Goal: Task Accomplishment & Management: Complete application form

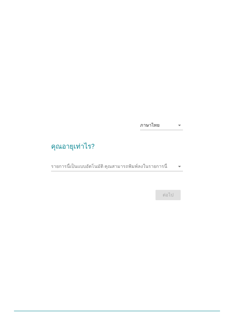
click at [180, 124] on icon "arrow_drop_down" at bounding box center [179, 125] width 7 height 7
click at [162, 146] on div "ภาษาไทย" at bounding box center [162, 143] width 34 height 7
click at [164, 163] on input "รายการนี้เป็นแบบอัตโนมัติ คุณสามารถพิมพ์ลงในรายการนี้" at bounding box center [113, 166] width 124 height 9
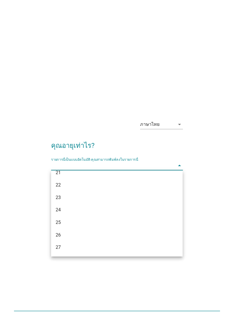
scroll to position [43, 0]
click at [202, 152] on div "ภาษาไทย arrow_drop_down คุณอายุเท่าไร? รายการนี้เป็นแบบอัตโนมัติ [PERSON_NAME]พ…" at bounding box center [117, 159] width 212 height 97
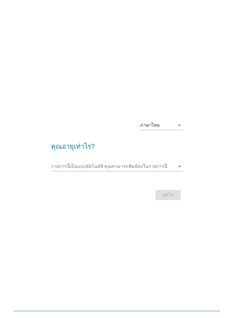
click at [125, 164] on input "รายการนี้เป็นแบบอัตโนมัติ คุณสามารถพิมพ์ลงในรายการนี้" at bounding box center [113, 166] width 124 height 9
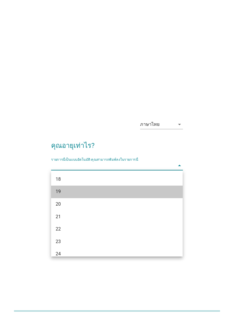
scroll to position [7, 0]
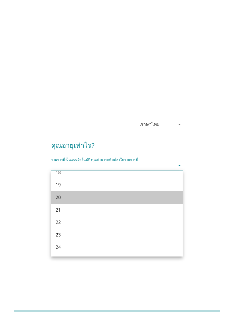
click at [78, 197] on div "20" at bounding box center [112, 197] width 112 height 7
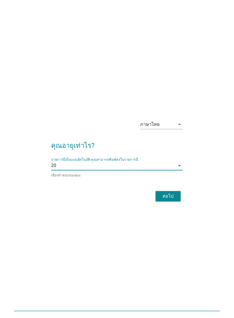
click at [172, 197] on div "ต่อไป" at bounding box center [168, 196] width 16 height 7
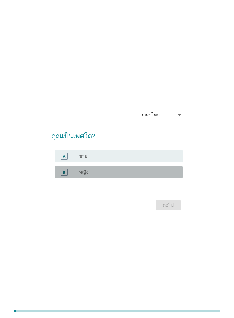
click at [160, 168] on div "B radio_button_unchecked หญิง" at bounding box center [119, 171] width 128 height 11
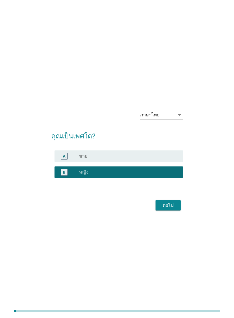
click at [172, 205] on div "ต่อไป" at bounding box center [168, 205] width 16 height 7
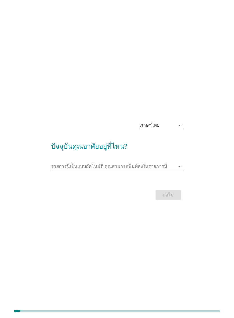
click at [179, 166] on icon "arrow_drop_down" at bounding box center [179, 166] width 7 height 7
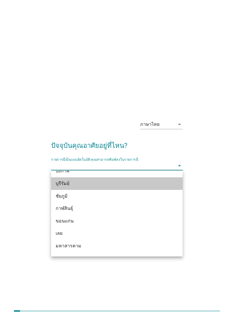
scroll to position [20, 0]
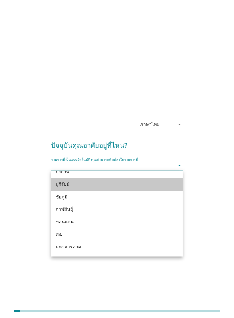
click at [133, 186] on div "บุรีรัมย์" at bounding box center [112, 184] width 112 height 7
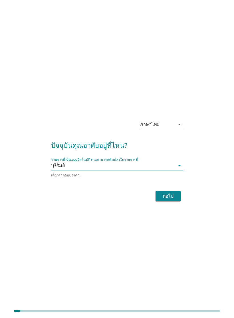
click at [175, 193] on div "ต่อไป" at bounding box center [168, 196] width 16 height 7
